Goal: Find specific page/section

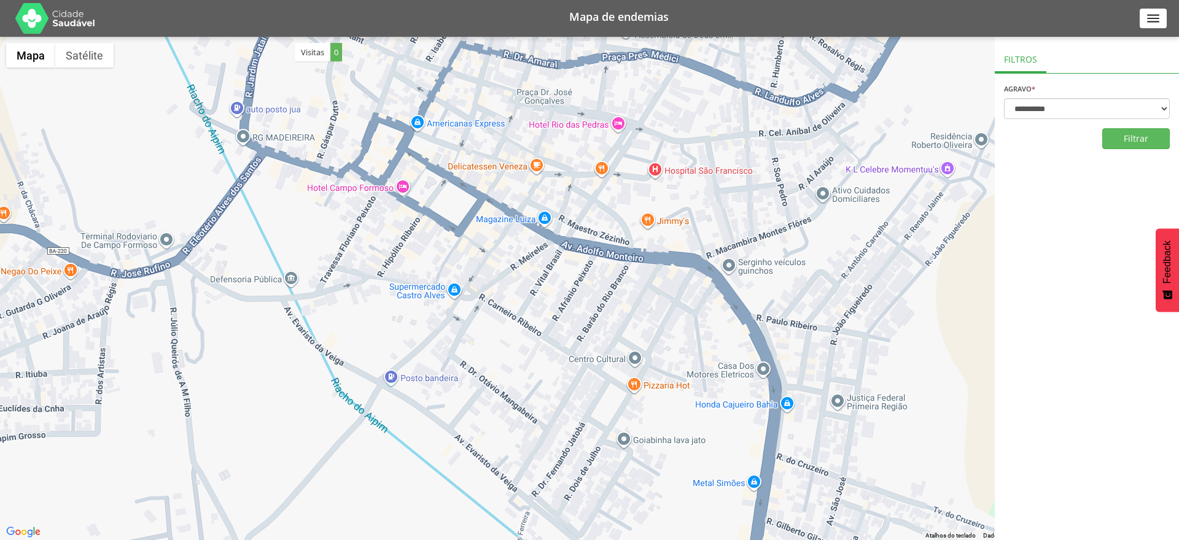
select select "*"
drag, startPoint x: 0, startPoint y: 0, endPoint x: 220, endPoint y: 272, distance: 350.1
click at [220, 272] on div at bounding box center [589, 288] width 1179 height 503
click at [62, 14] on img at bounding box center [55, 18] width 80 height 31
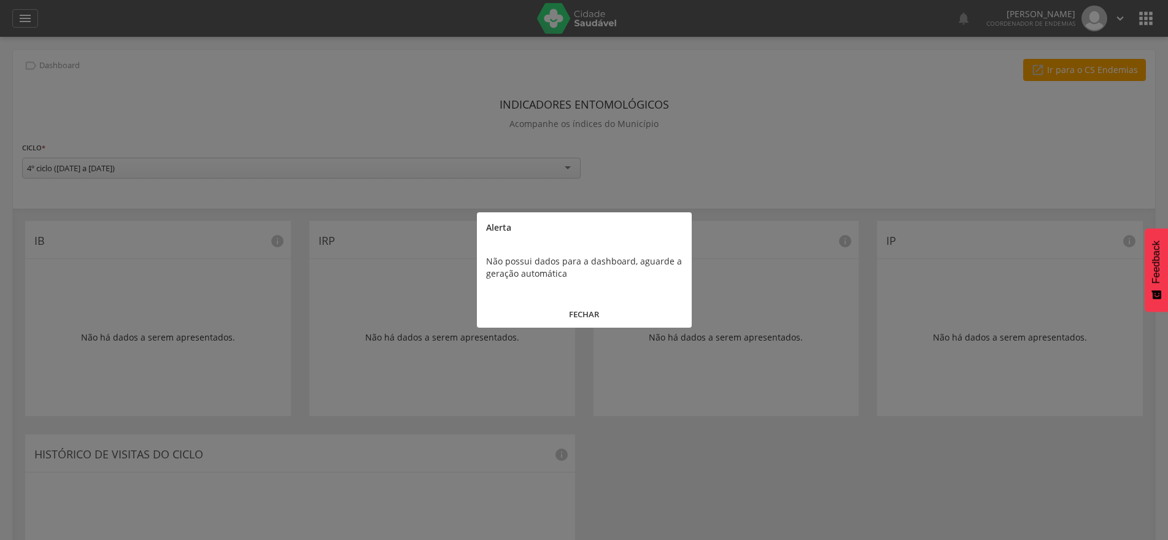
click at [580, 316] on button "FECHAR" at bounding box center [584, 314] width 215 height 26
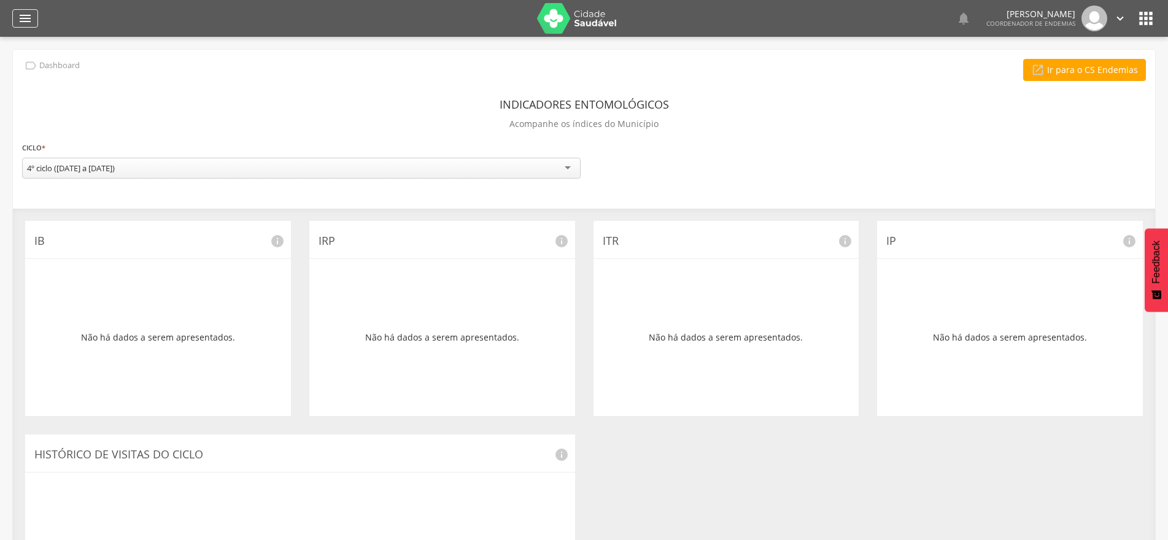
click at [27, 12] on icon "" at bounding box center [25, 18] width 15 height 15
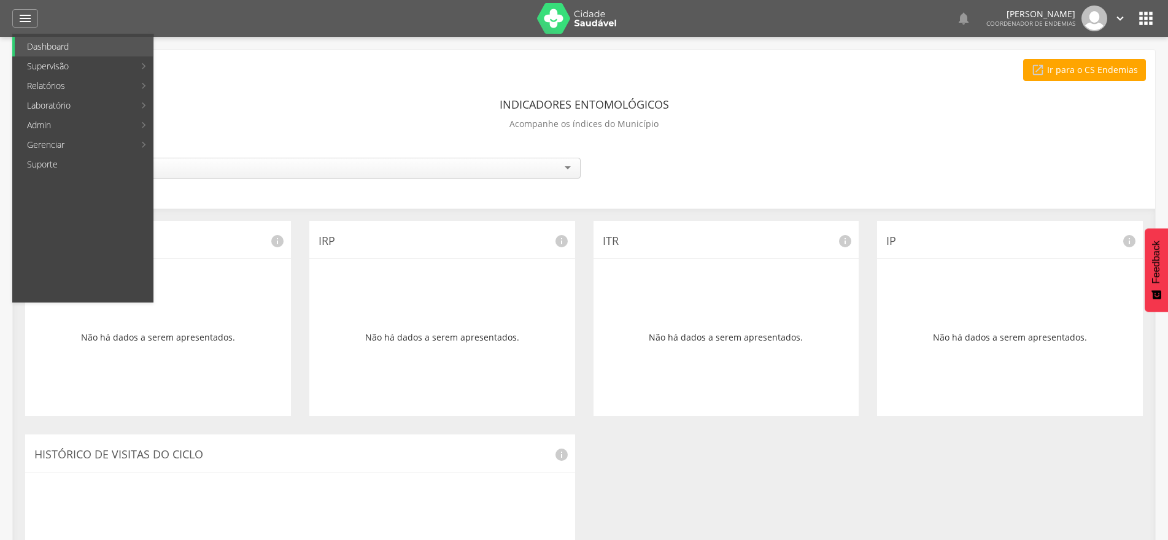
click at [260, 34] on div at bounding box center [289, 18] width 478 height 37
